Goal: Navigation & Orientation: Find specific page/section

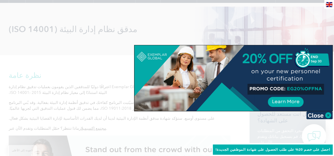
scroll to position [64, 0]
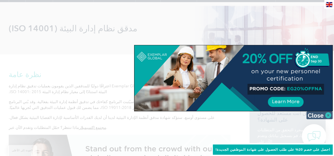
click at [323, 117] on img at bounding box center [319, 116] width 26 height 8
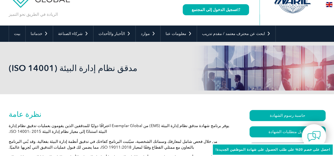
scroll to position [24, 0]
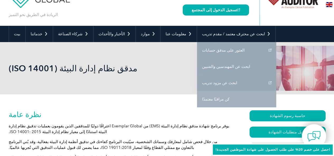
click at [202, 99] on font "كن مراقبًا معتمدًا" at bounding box center [215, 99] width 27 height 5
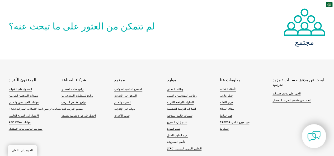
scroll to position [391, 0]
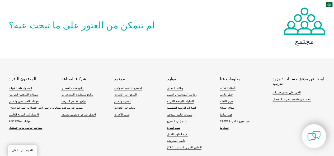
click at [191, 100] on li "الشارات الرقمية الفردية" at bounding box center [193, 103] width 53 height 7
click at [173, 87] on font "وظائف المدقق" at bounding box center [175, 88] width 16 height 3
